Goal: Find contact information: Find contact information

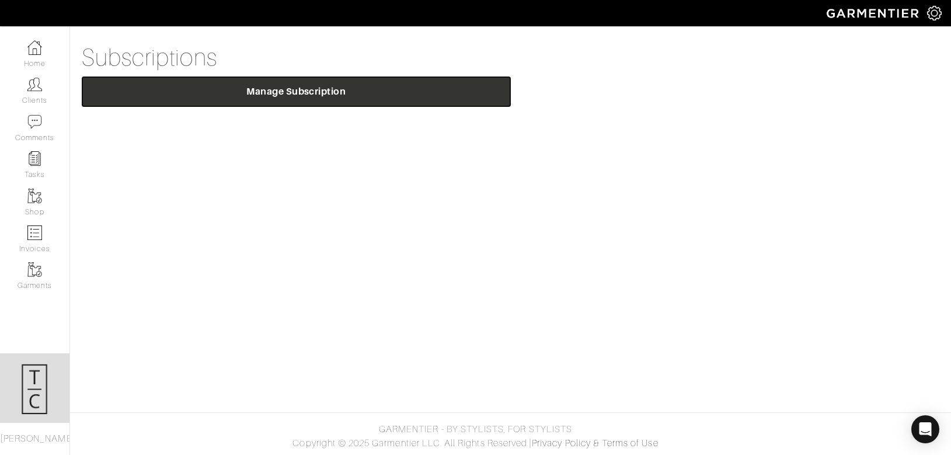
click at [340, 98] on button "Manage Subscription" at bounding box center [296, 92] width 429 height 30
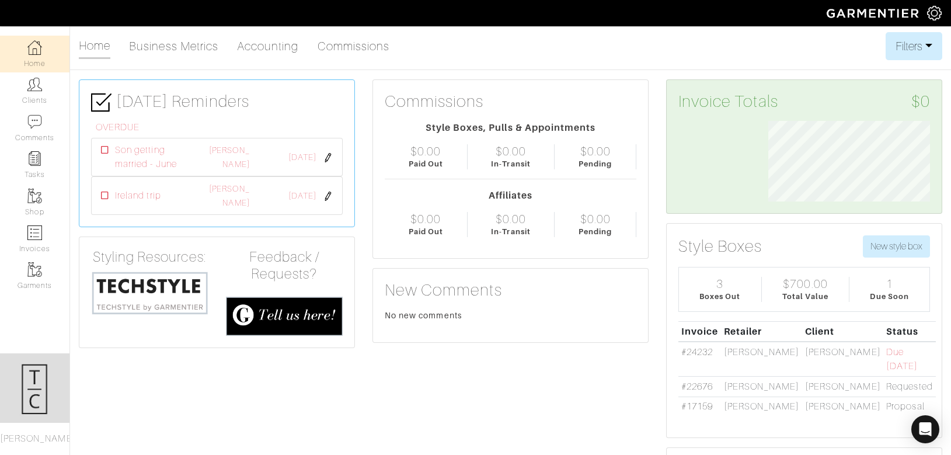
scroll to position [81, 180]
click at [33, 228] on img at bounding box center [34, 232] width 15 height 15
select select
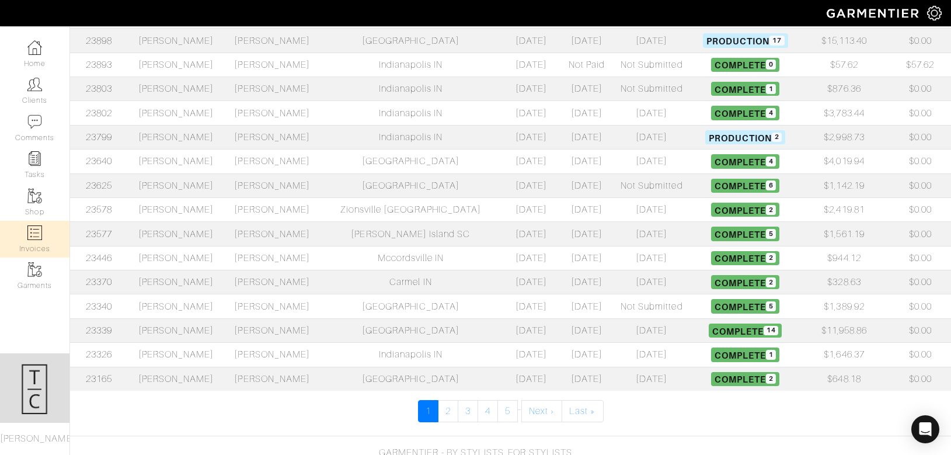
scroll to position [444, 0]
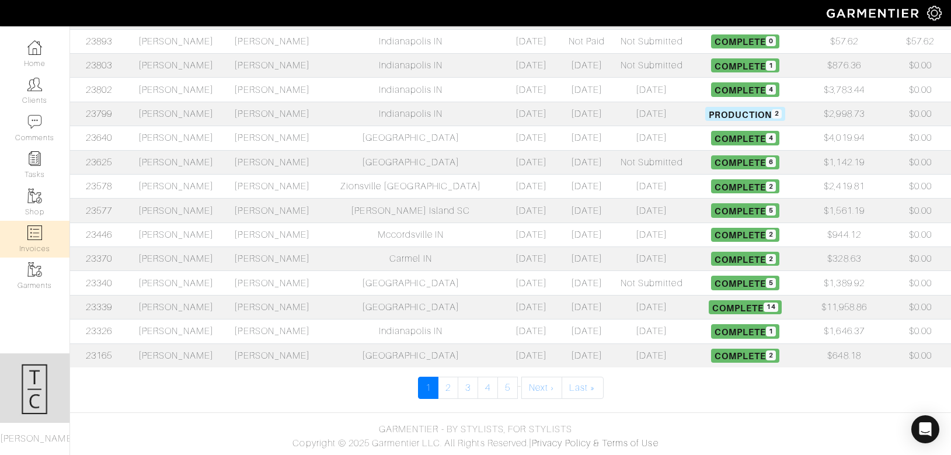
click at [196, 331] on td "[PERSON_NAME]" at bounding box center [176, 331] width 96 height 24
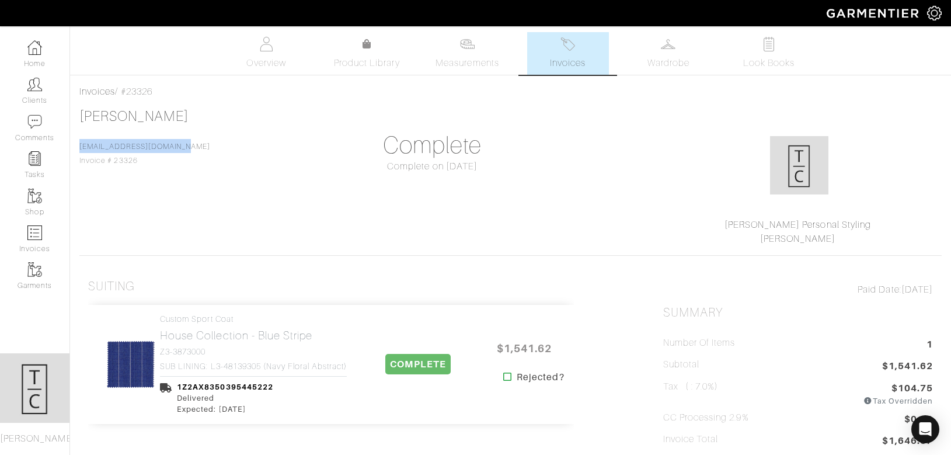
drag, startPoint x: 196, startPoint y: 152, endPoint x: 74, endPoint y: 152, distance: 122.1
copy link "[EMAIL_ADDRESS][DOMAIN_NAME]"
